Goal: Complete application form

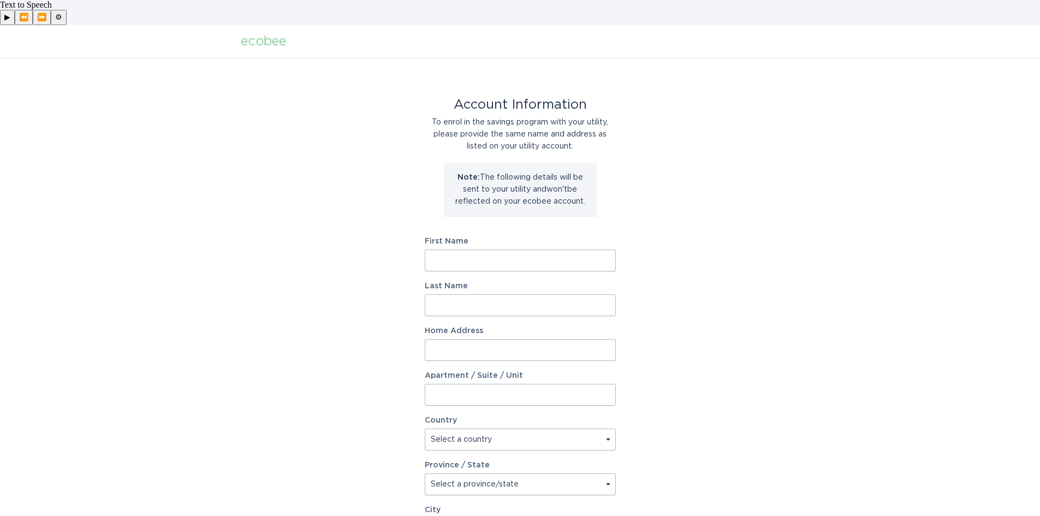
click at [548, 249] on input "First Name" at bounding box center [520, 260] width 191 height 22
type input "Chase"
type input "[PERSON_NAME]"
type input "[STREET_ADDRESS][PERSON_NAME]"
select select "US"
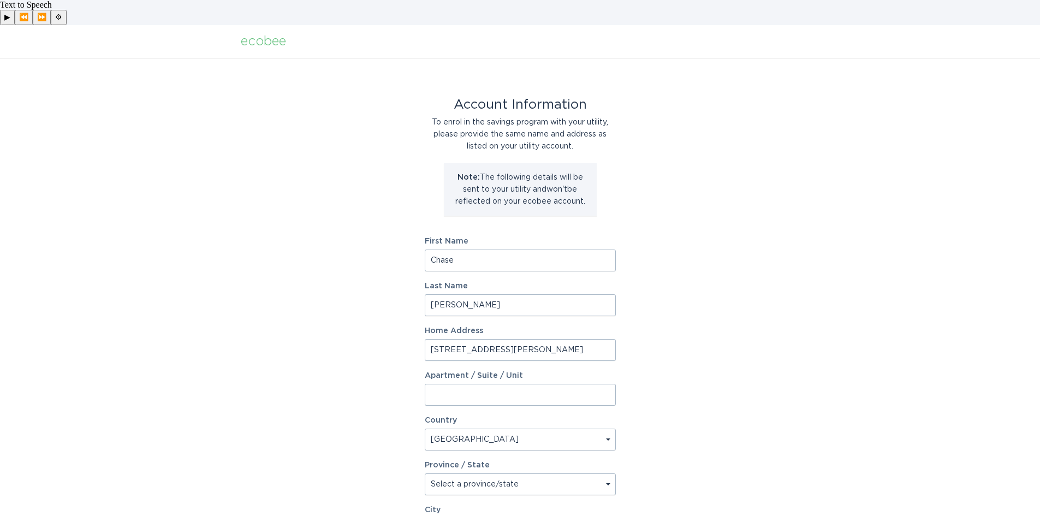
type input "[GEOGRAPHIC_DATA]"
type input "80211"
select select "CO"
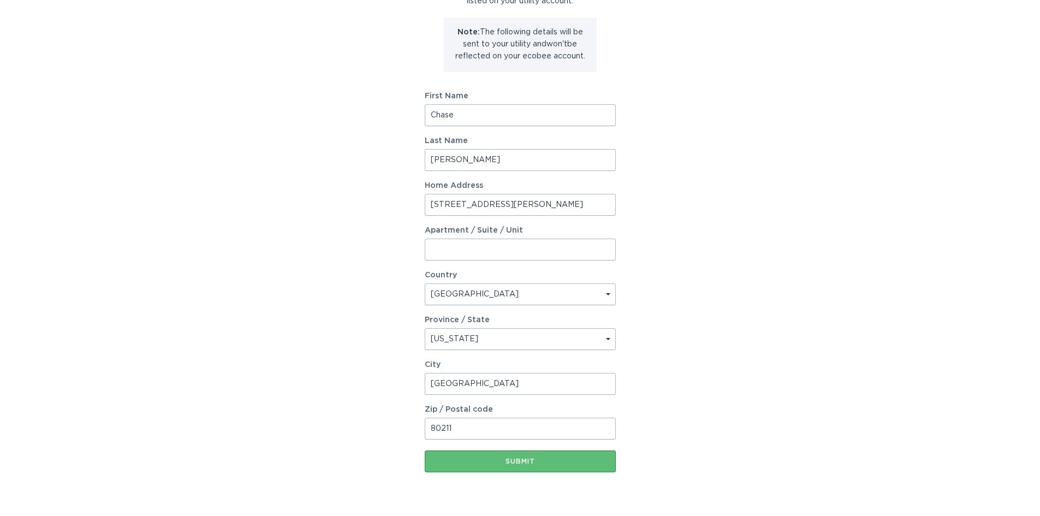
scroll to position [148, 0]
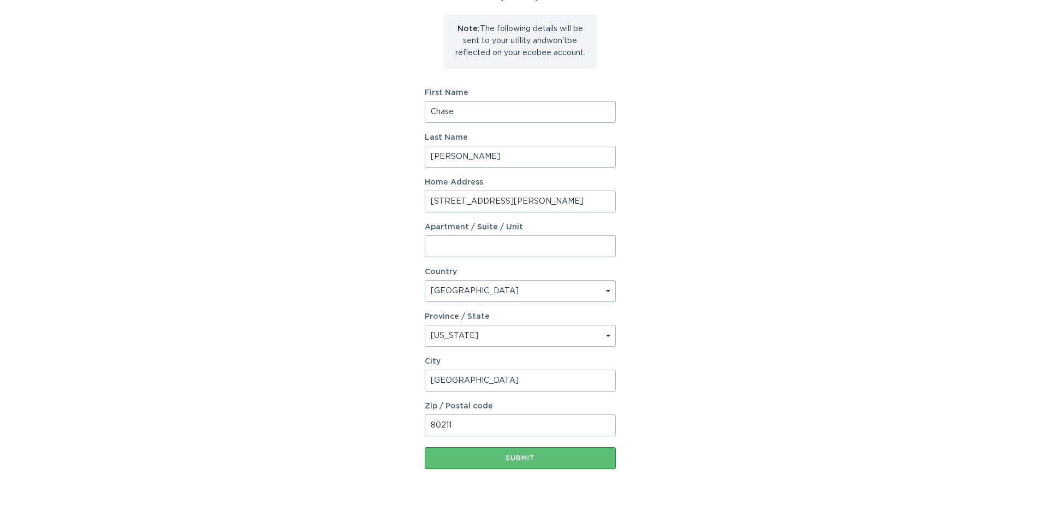
click at [556, 190] on input "[STREET_ADDRESS][PERSON_NAME]" at bounding box center [520, 201] width 191 height 22
type input "[STREET_ADDRESS][PERSON_NAME]"
type input "1221"
click at [527, 447] on button "Submit" at bounding box center [520, 458] width 191 height 22
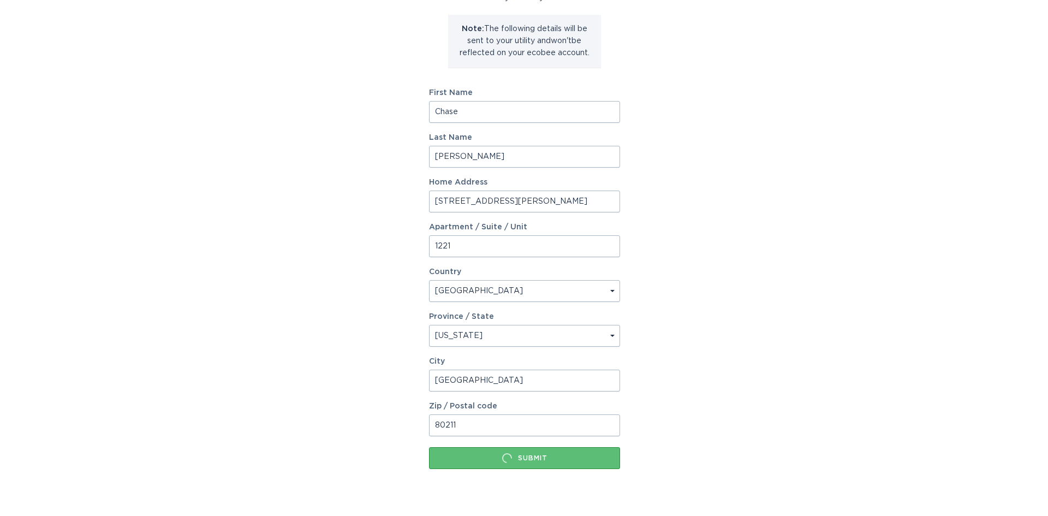
scroll to position [0, 0]
